Goal: Task Accomplishment & Management: Manage account settings

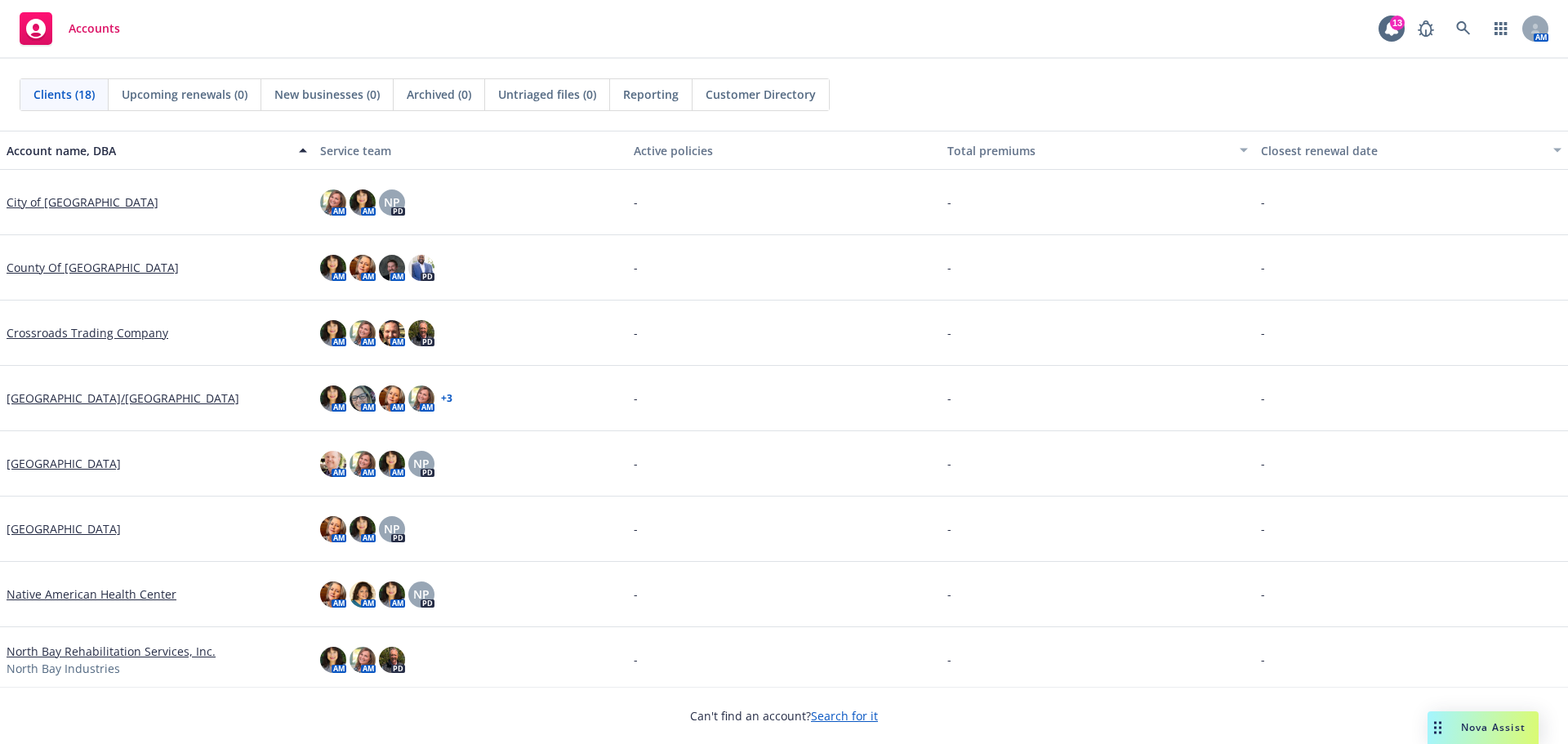
click at [64, 397] on link "Dry Creek Rancheria/River Rock Casino" at bounding box center [123, 398] width 233 height 18
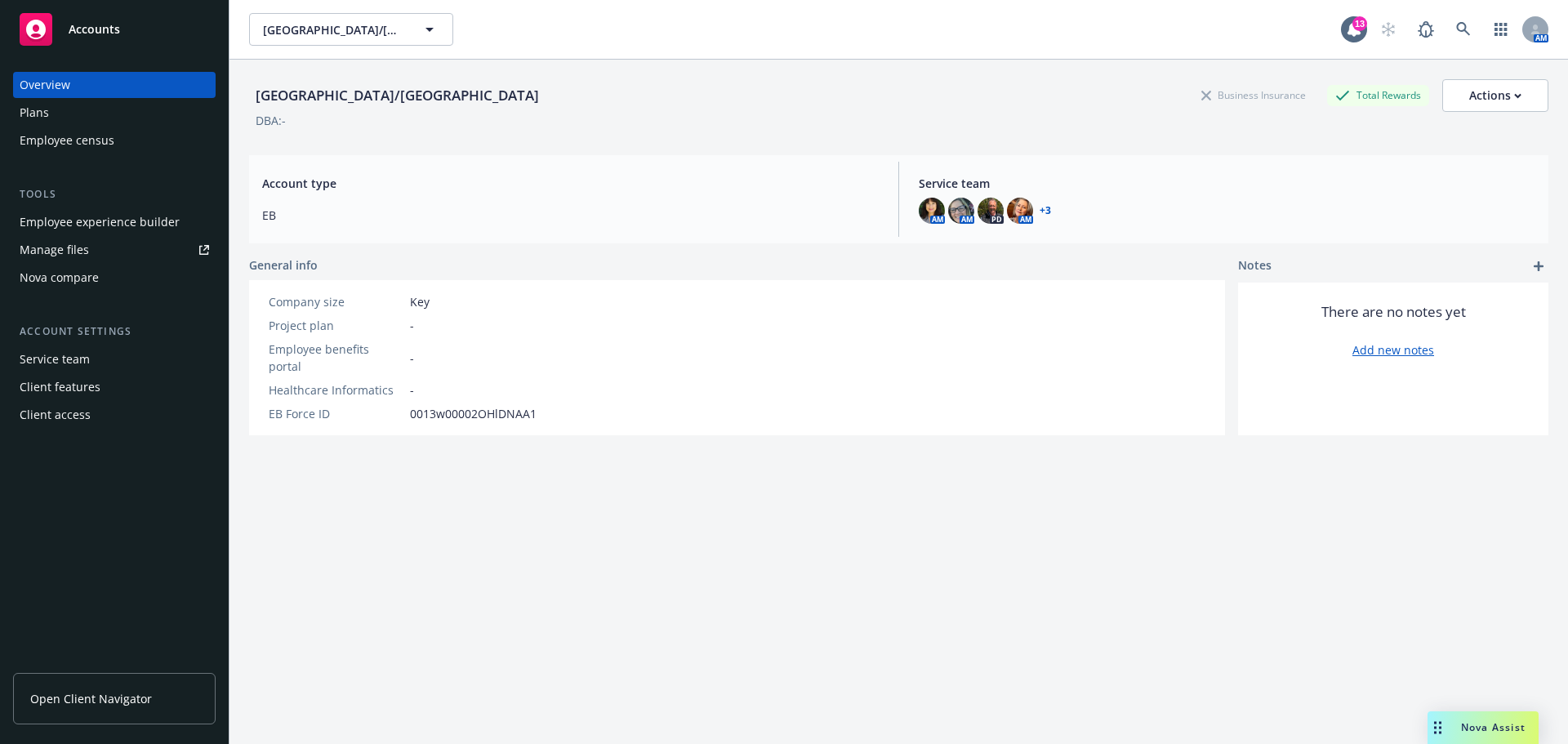
click at [135, 223] on div "Employee experience builder" at bounding box center [99, 222] width 160 height 26
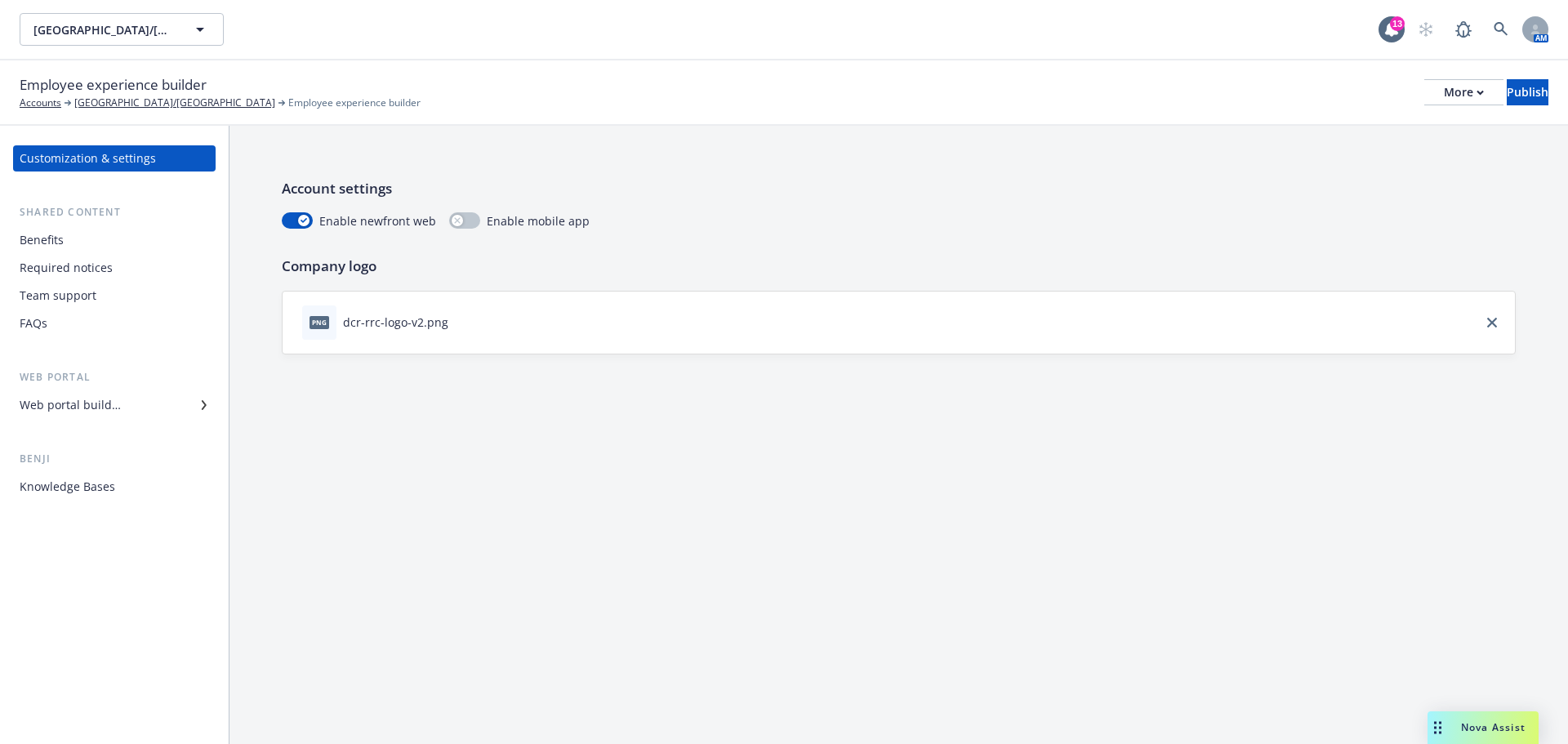
click at [42, 262] on div "Required notices" at bounding box center [65, 268] width 93 height 26
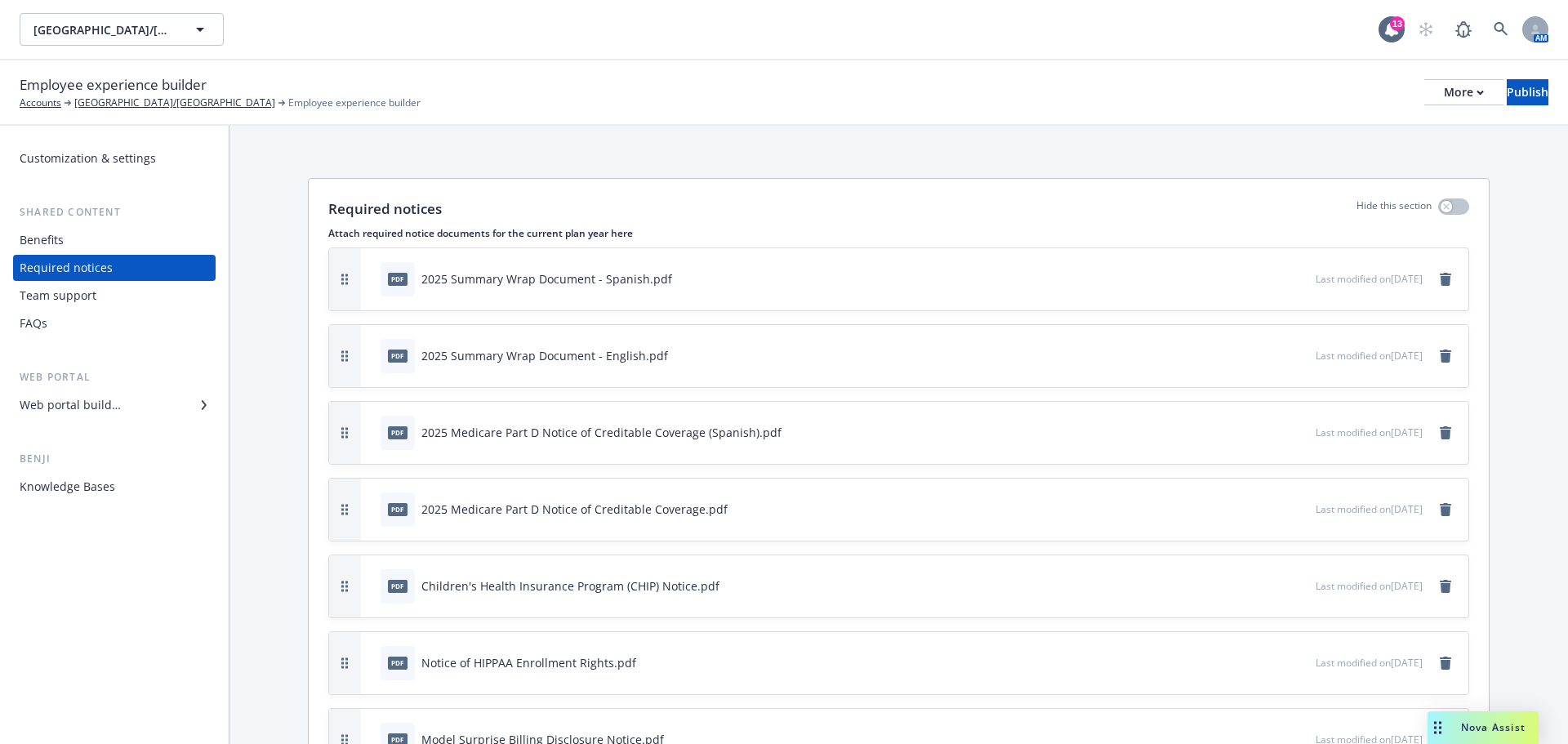
click at [81, 408] on div "Web portal builder" at bounding box center [69, 405] width 101 height 26
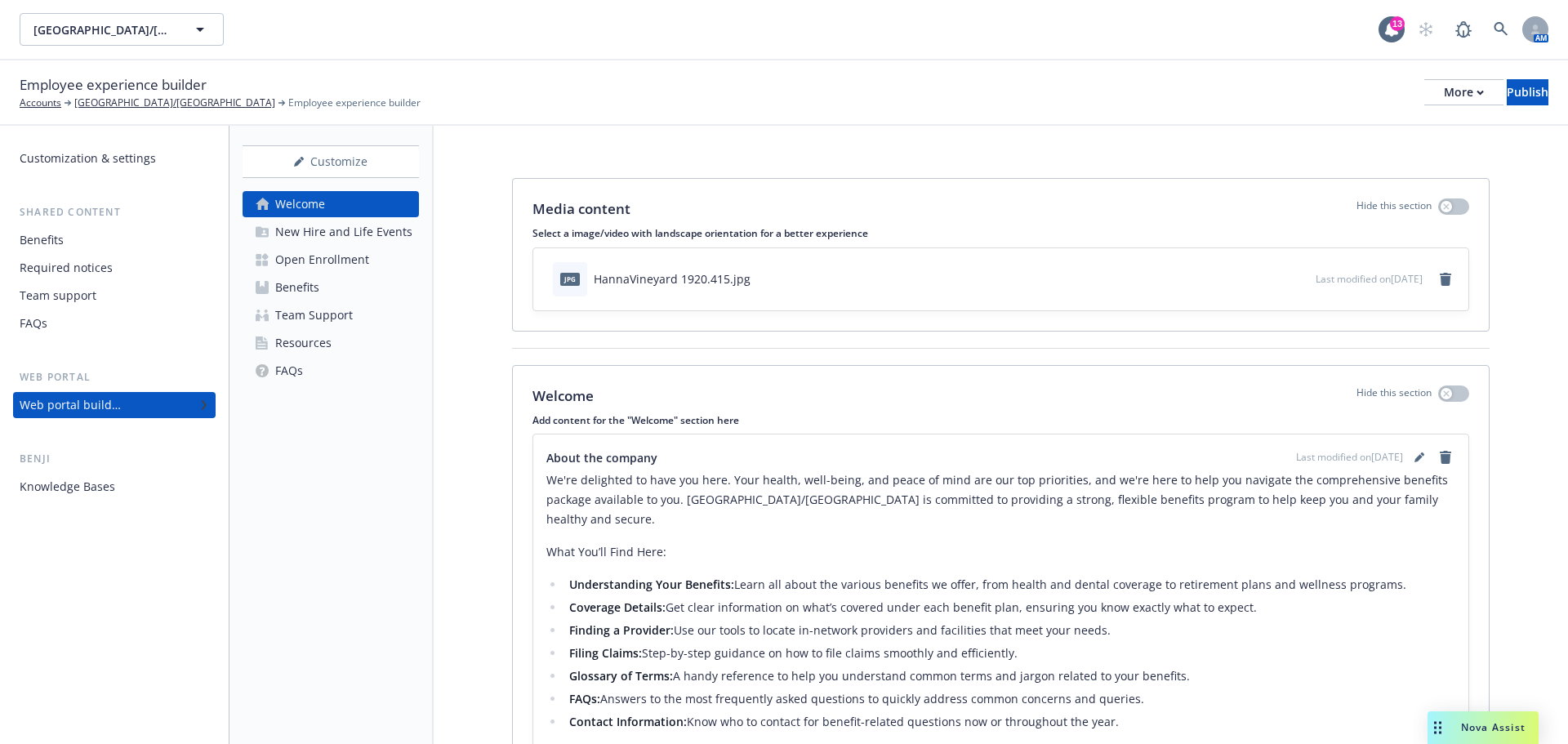
click at [303, 346] on div "Resources" at bounding box center [303, 342] width 56 height 26
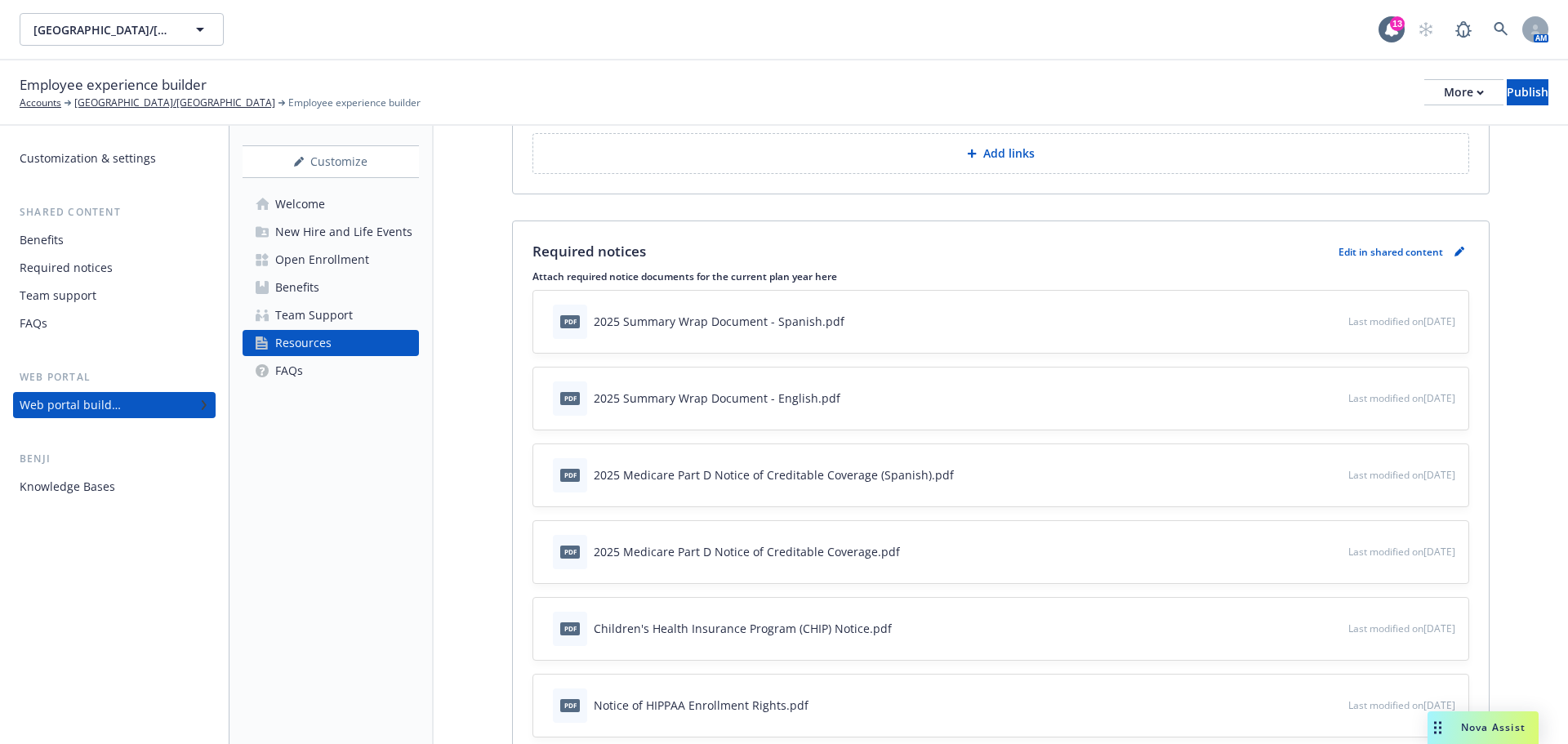
scroll to position [245, 0]
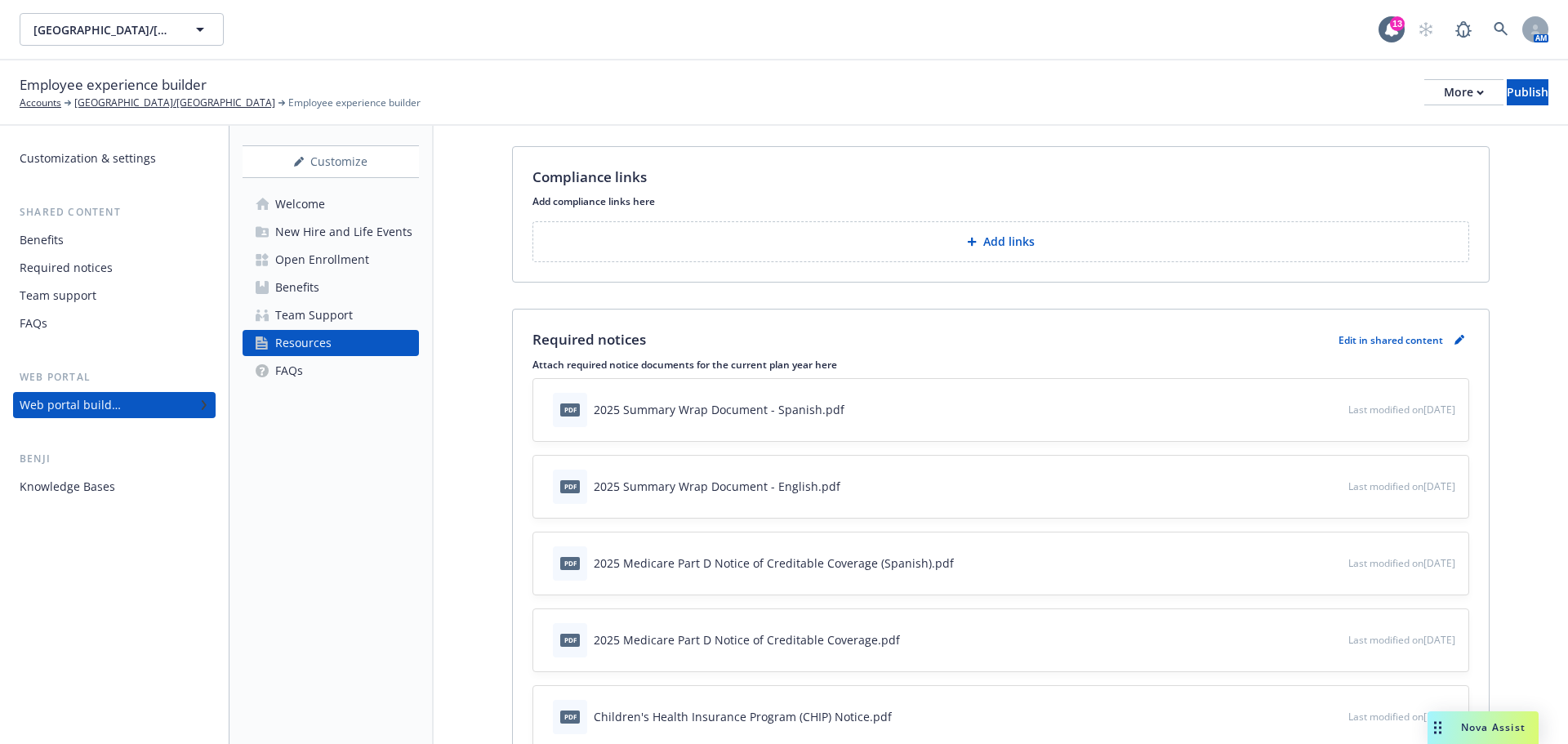
click at [314, 203] on div "Welcome" at bounding box center [300, 203] width 50 height 26
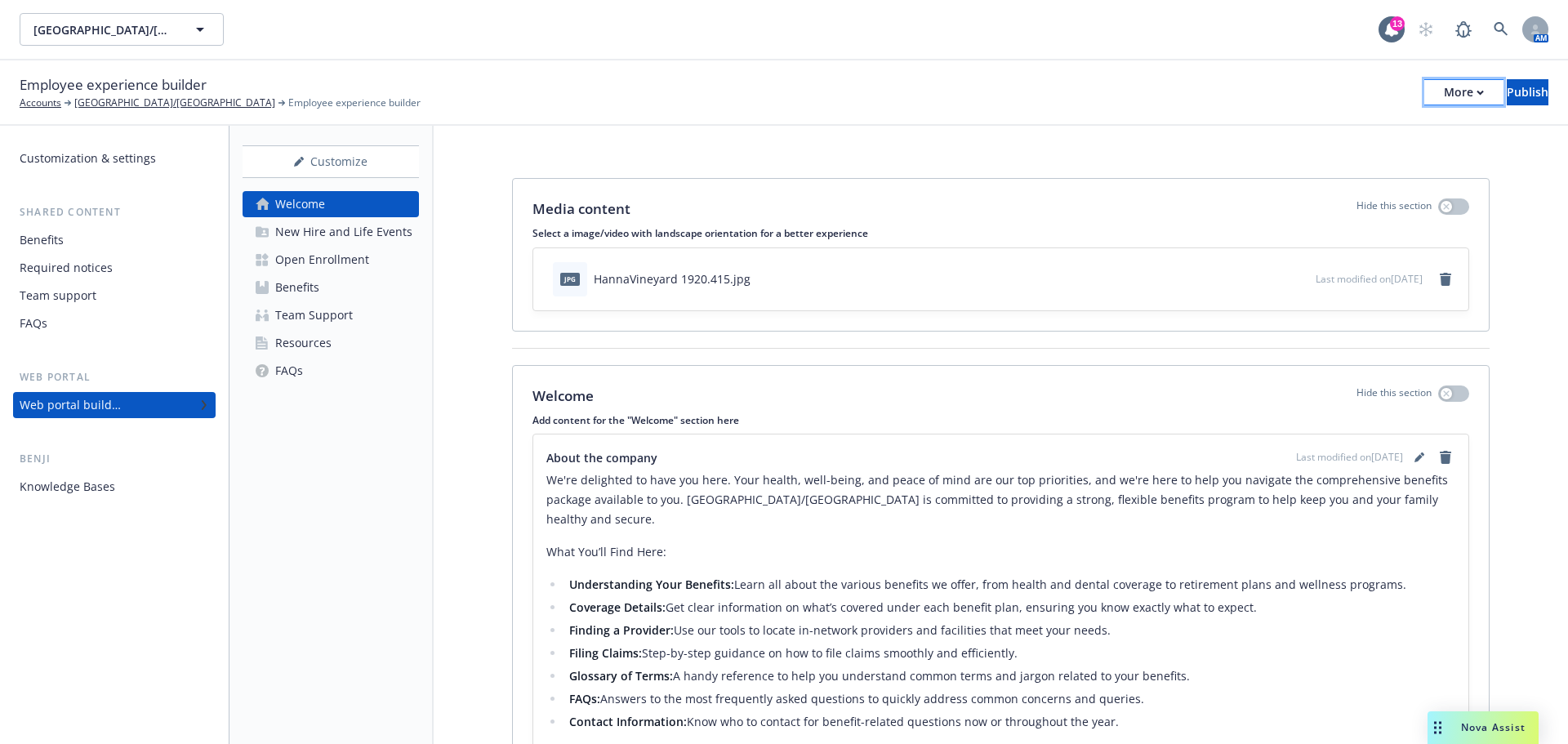
click at [1477, 91] on icon "button" at bounding box center [1480, 92] width 8 height 6
click at [1330, 170] on link "Copy portal link" at bounding box center [1329, 162] width 242 height 33
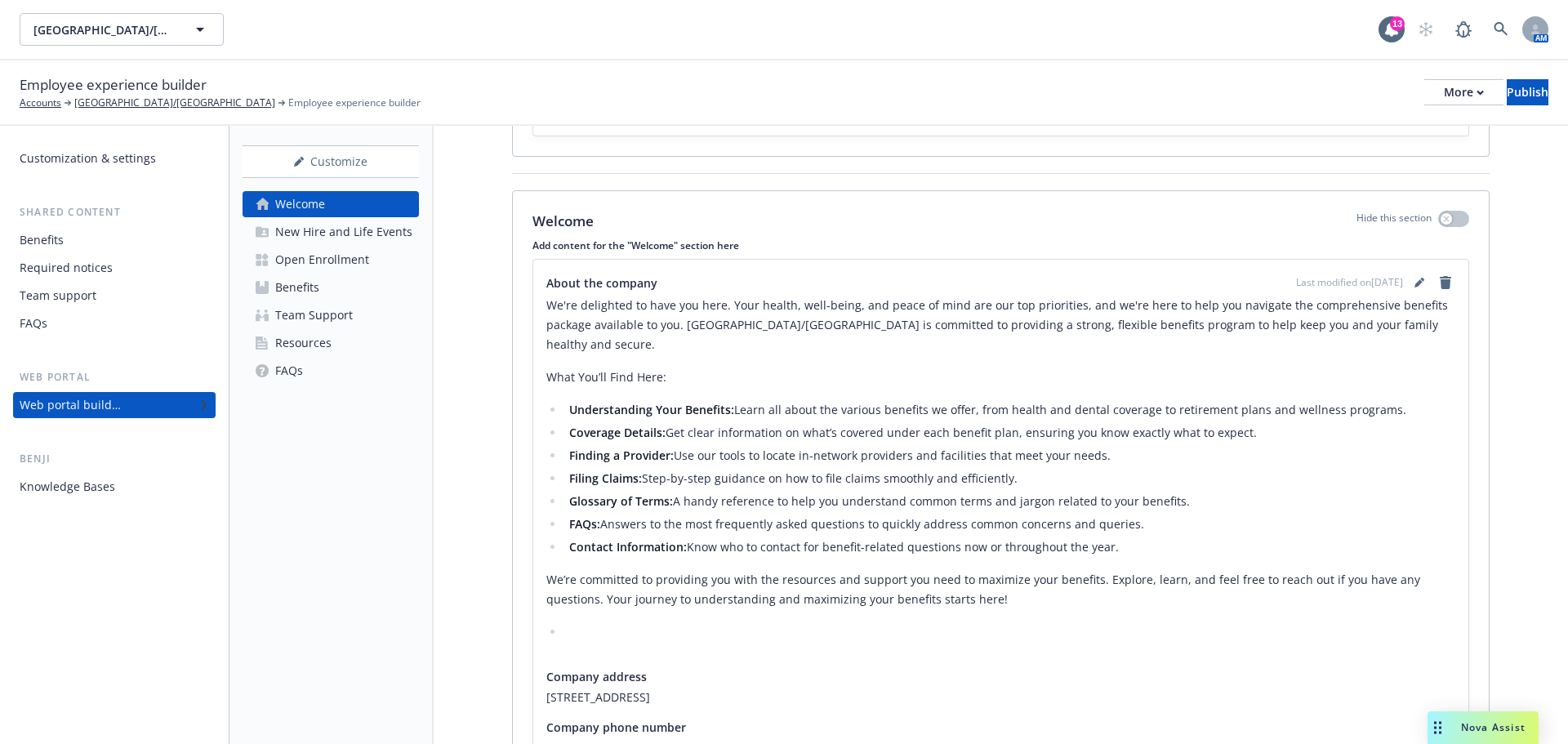
scroll to position [280, 0]
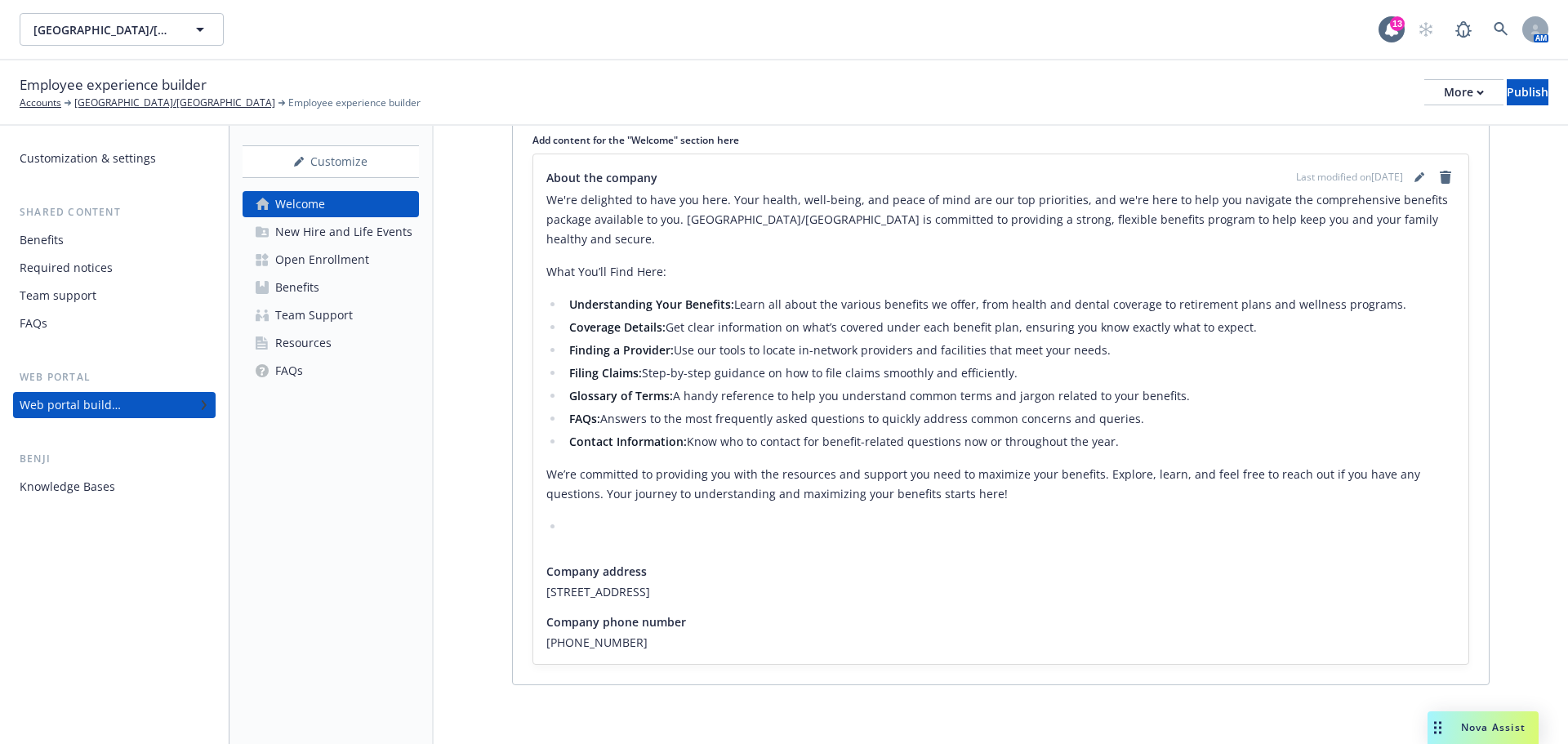
click at [365, 233] on div "New Hire and Life Events" at bounding box center [344, 232] width 137 height 26
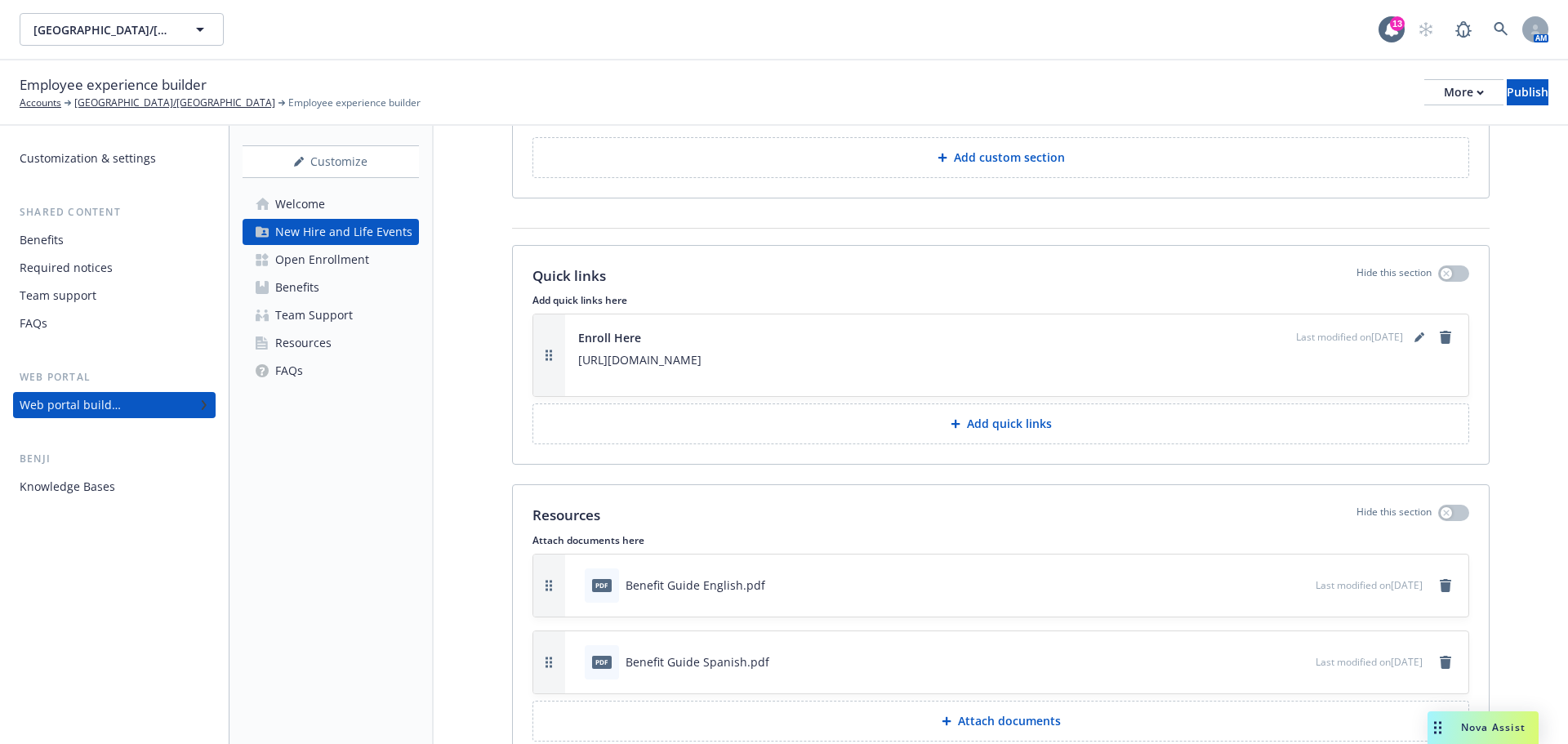
scroll to position [2254, 0]
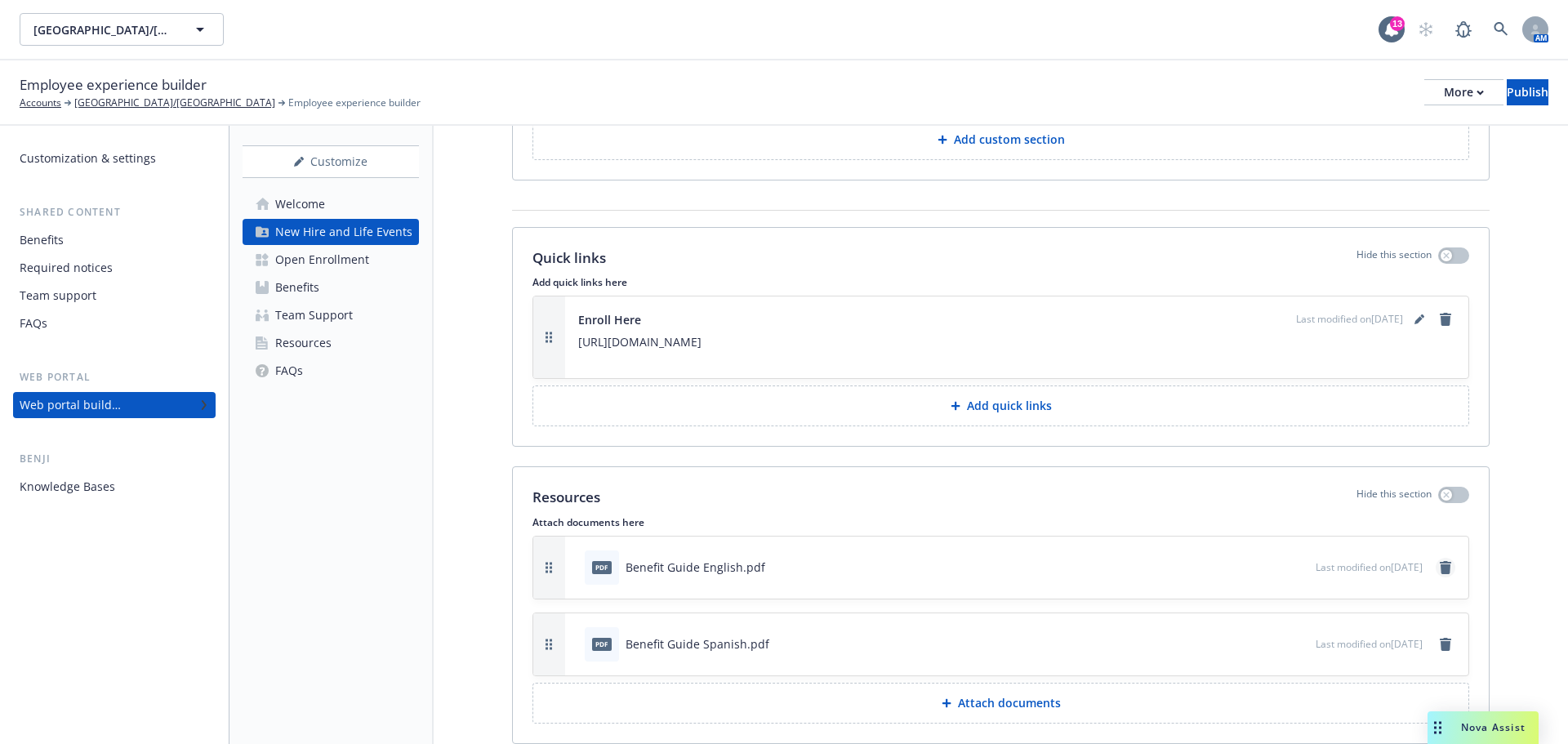
click at [1440, 562] on icon "remove" at bounding box center [1446, 568] width 12 height 13
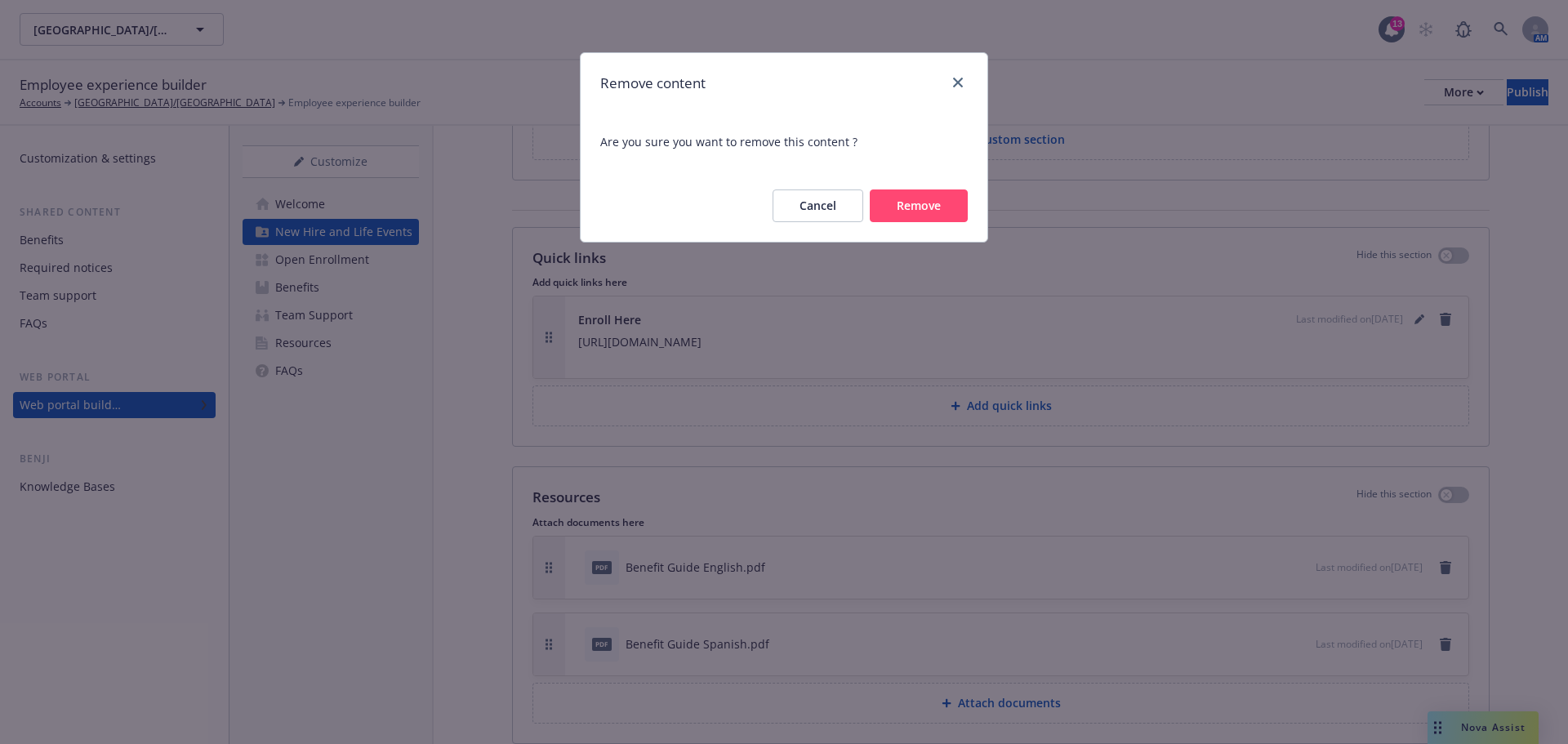
click at [930, 199] on button "Remove" at bounding box center [919, 205] width 98 height 33
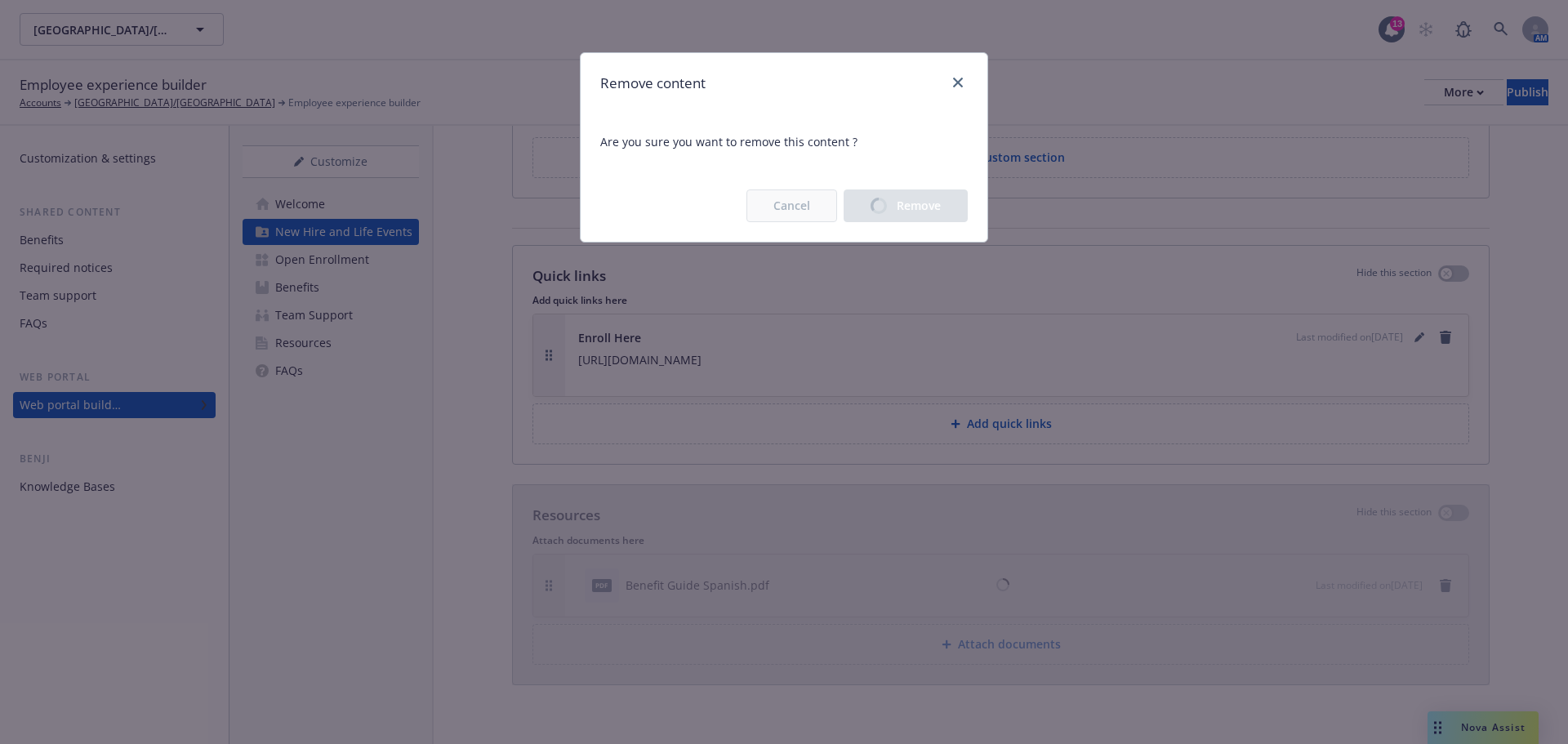
scroll to position [2177, 0]
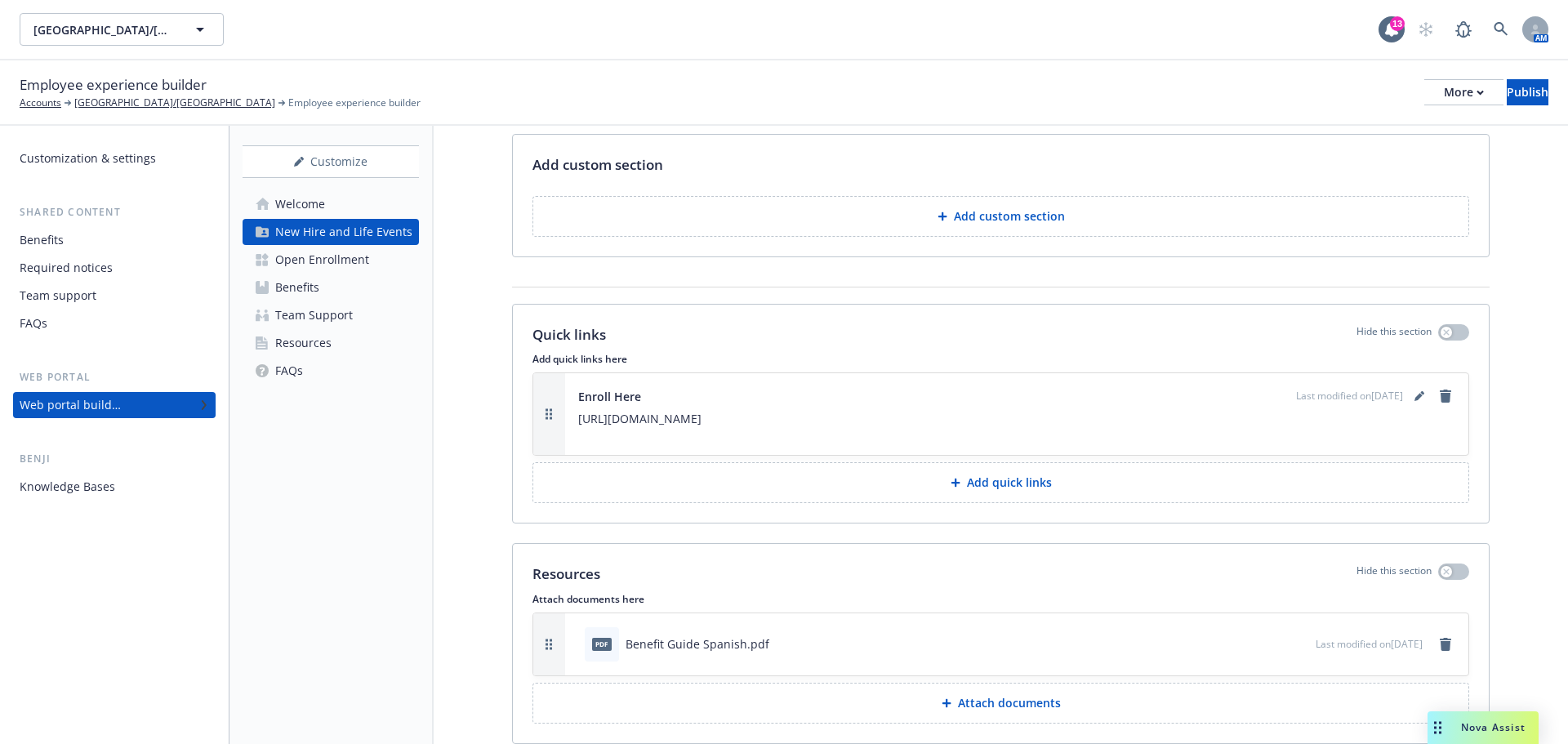
click at [981, 695] on p "Attach documents" at bounding box center [1009, 704] width 103 height 17
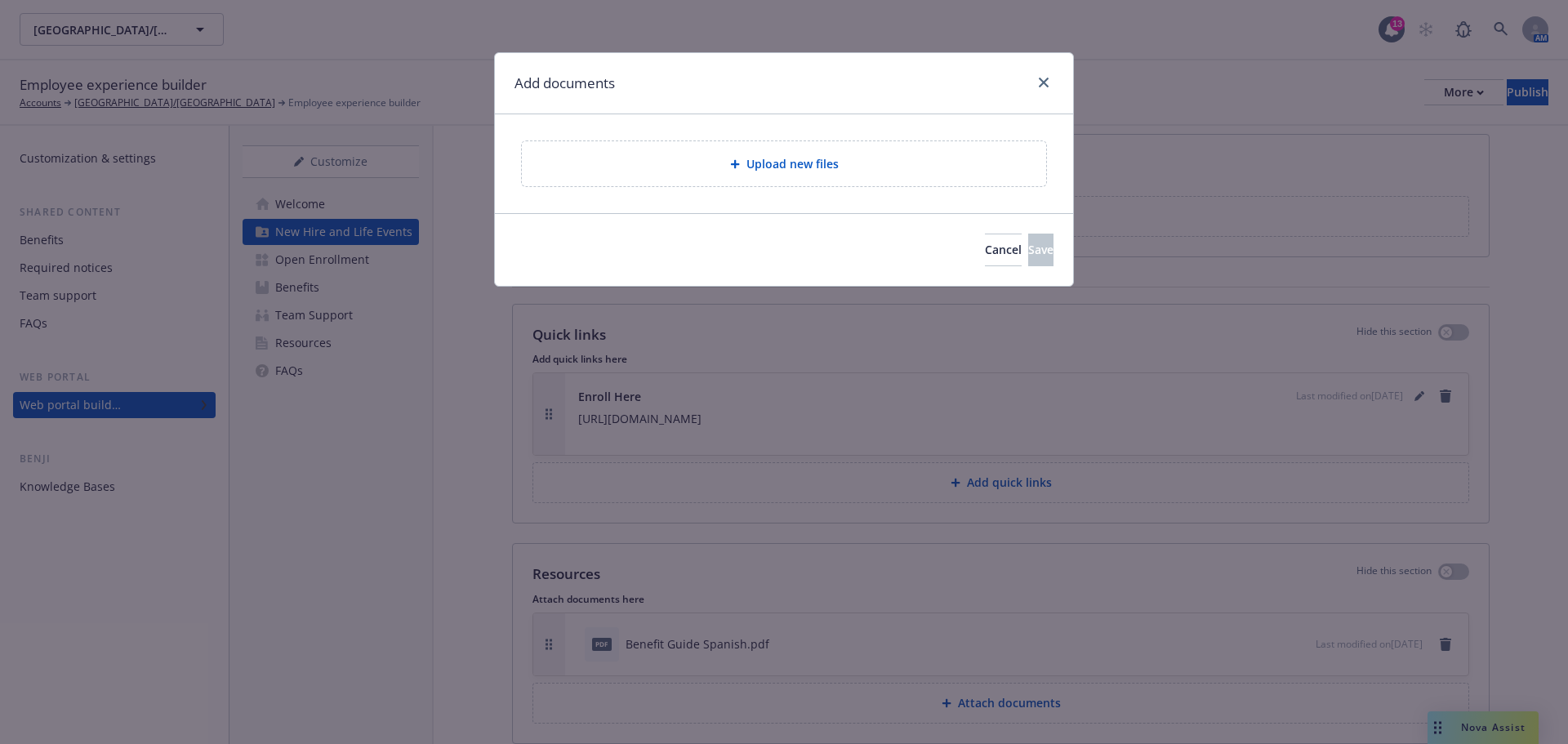
click at [805, 170] on span "Upload new files" at bounding box center [792, 163] width 92 height 18
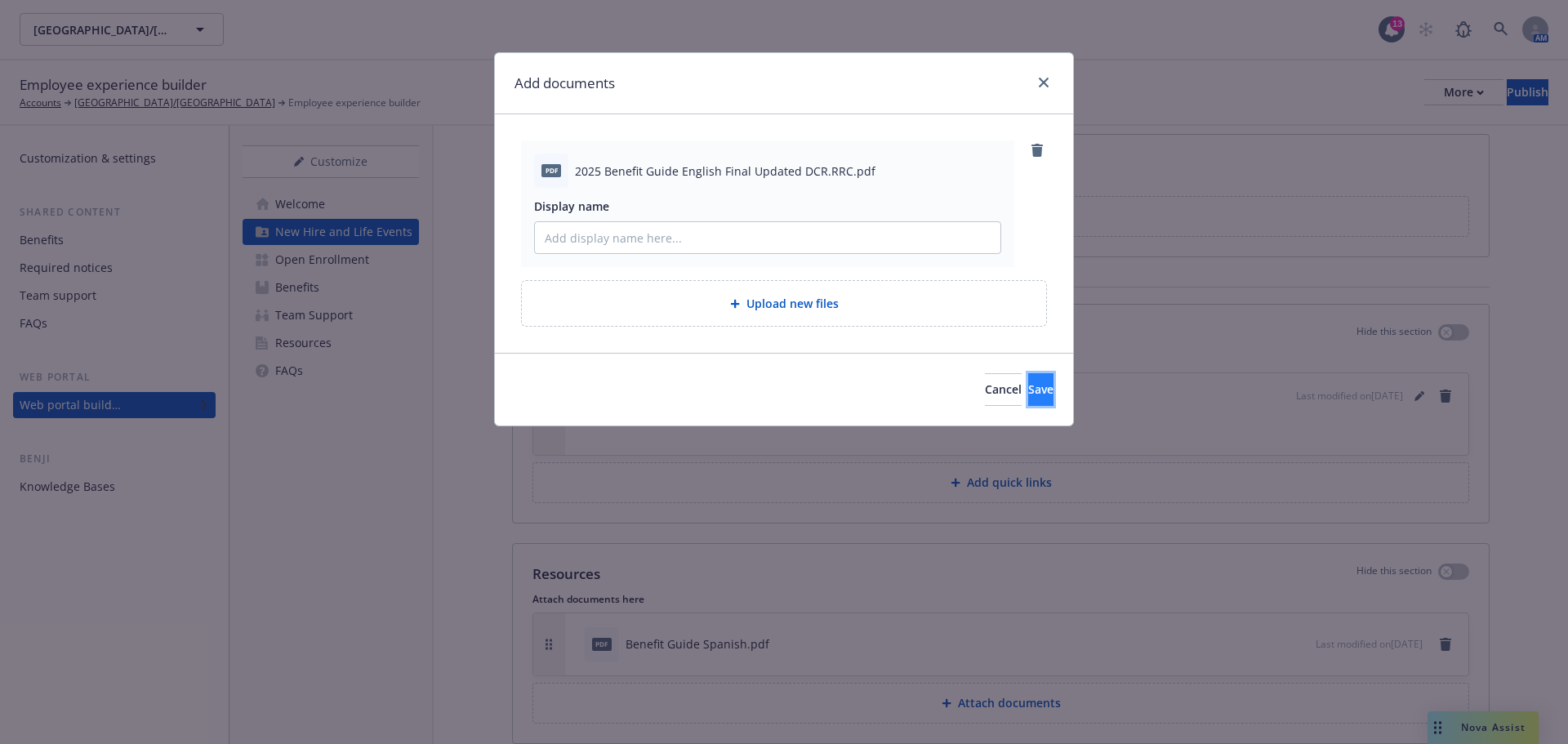
click at [1030, 385] on button "Save" at bounding box center [1041, 389] width 25 height 33
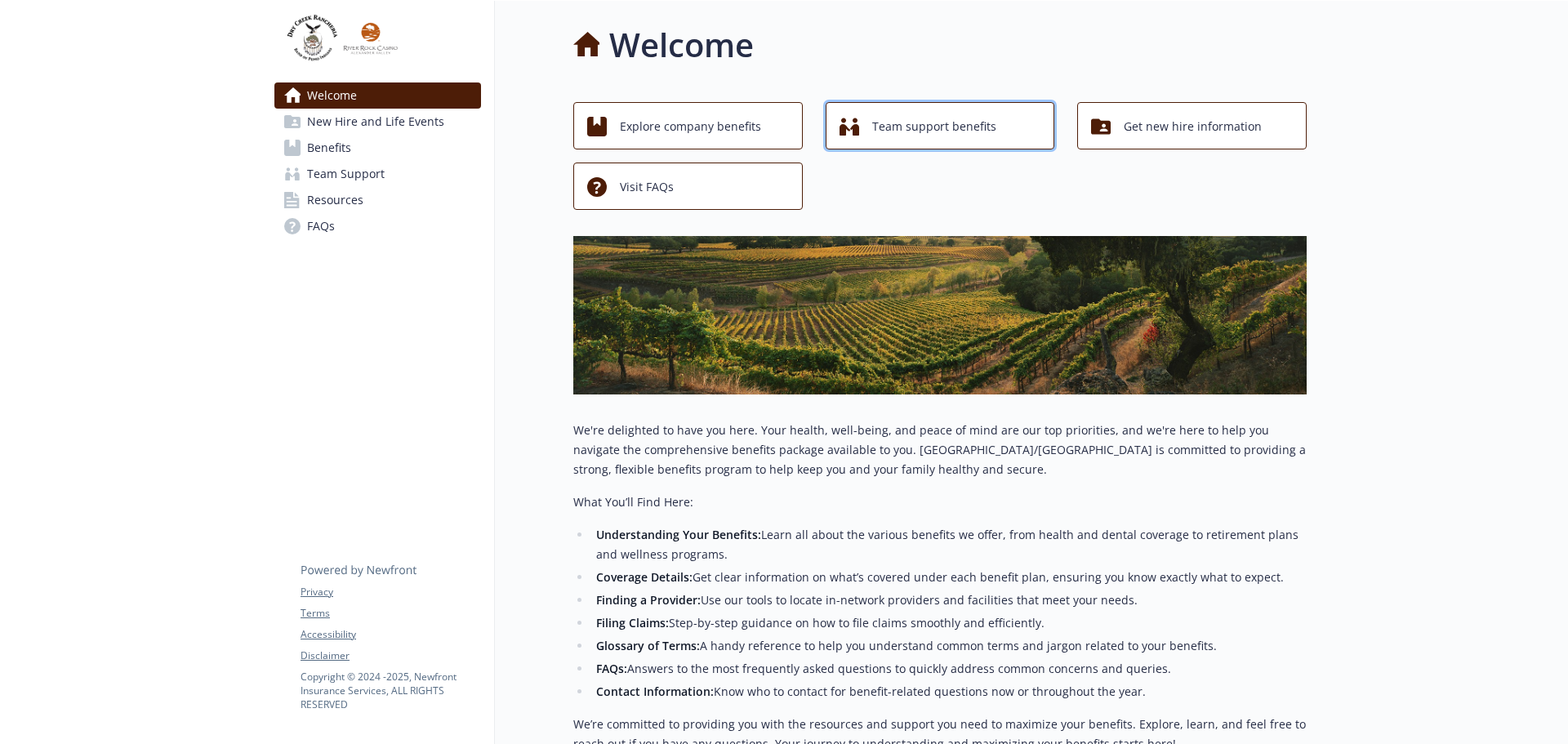
click at [913, 125] on span "Team support benefits" at bounding box center [935, 126] width 124 height 31
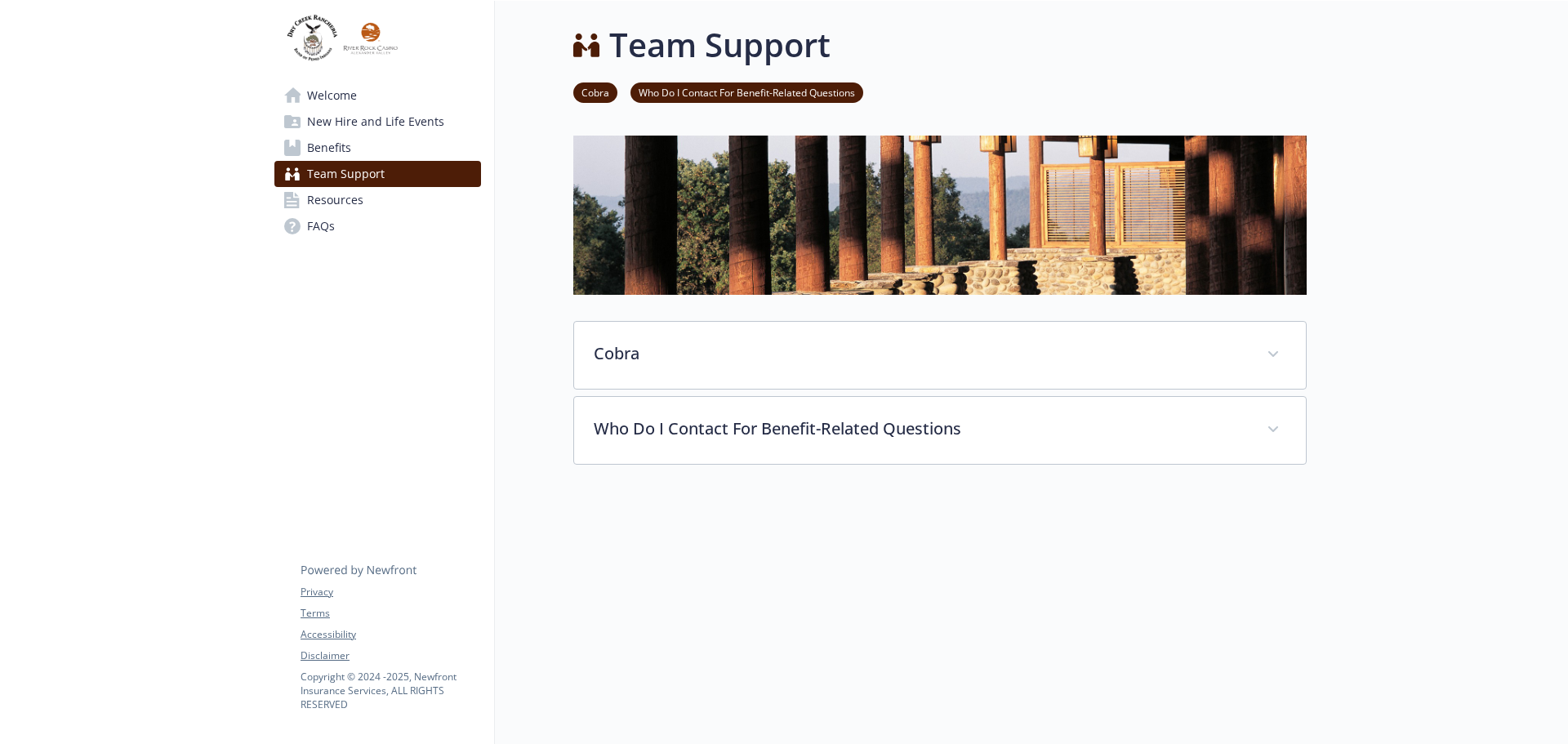
click at [319, 122] on span "New Hire and Life Events" at bounding box center [376, 121] width 137 height 26
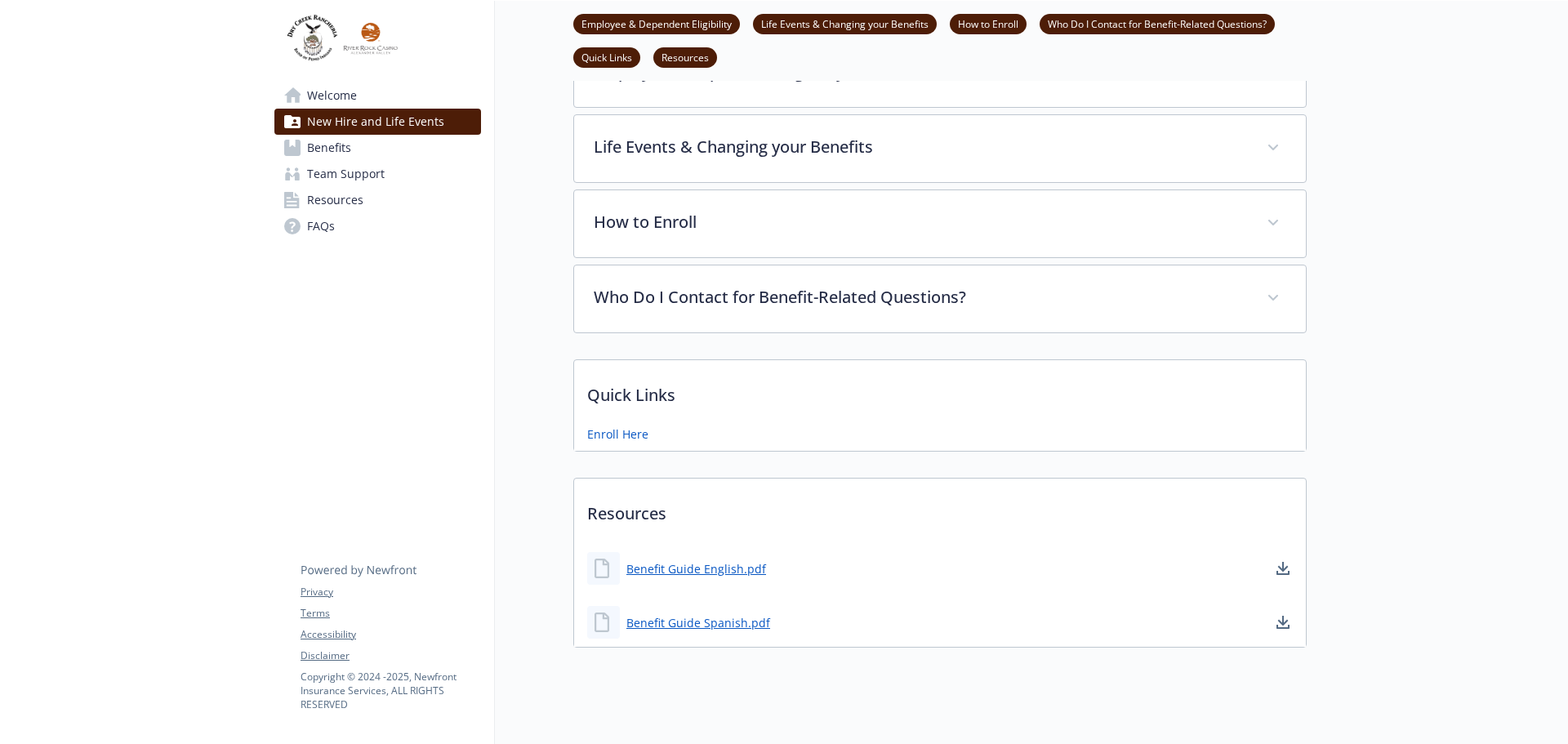
scroll to position [348, 0]
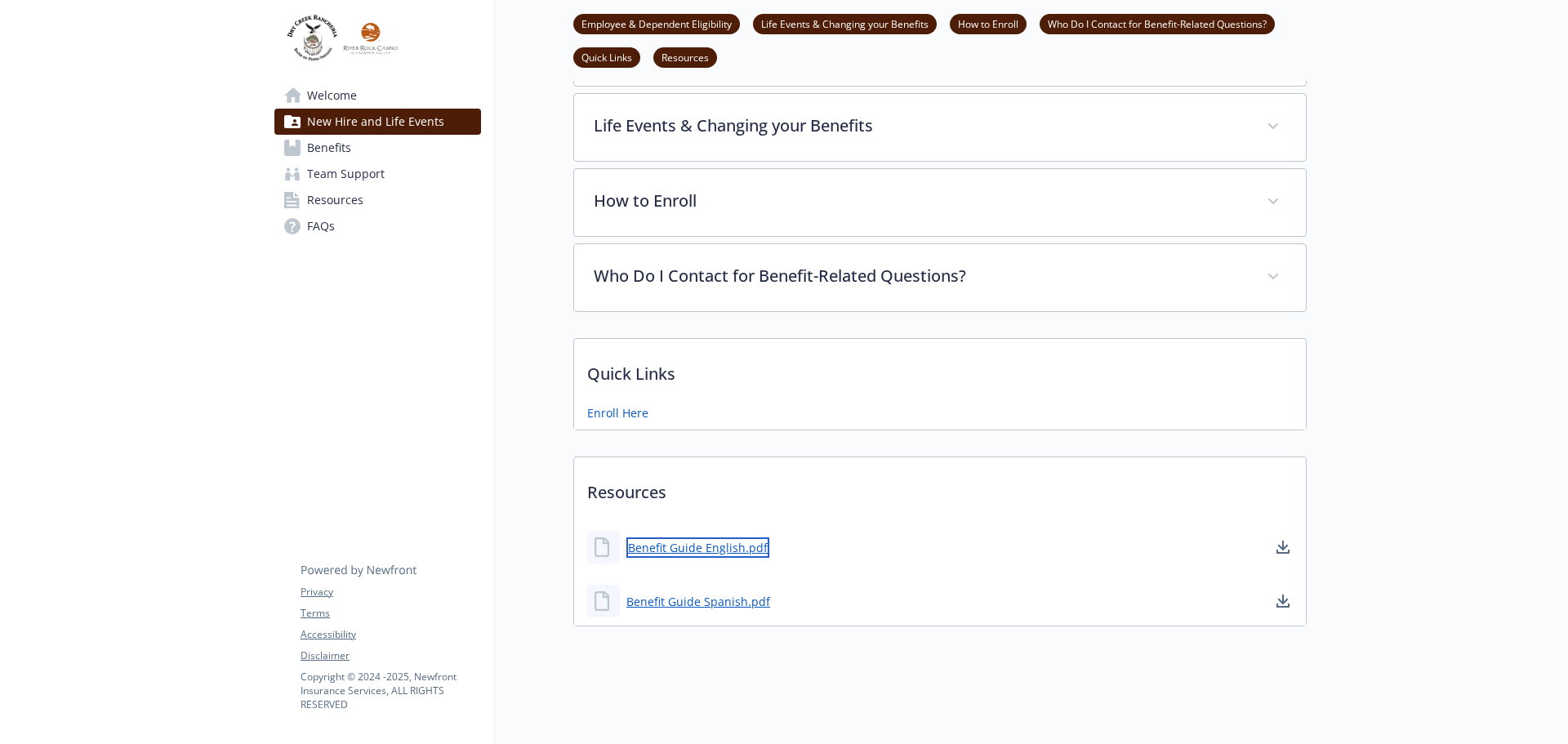
click at [693, 539] on link "Benefit Guide English.pdf" at bounding box center [698, 547] width 143 height 20
